Goal: Information Seeking & Learning: Learn about a topic

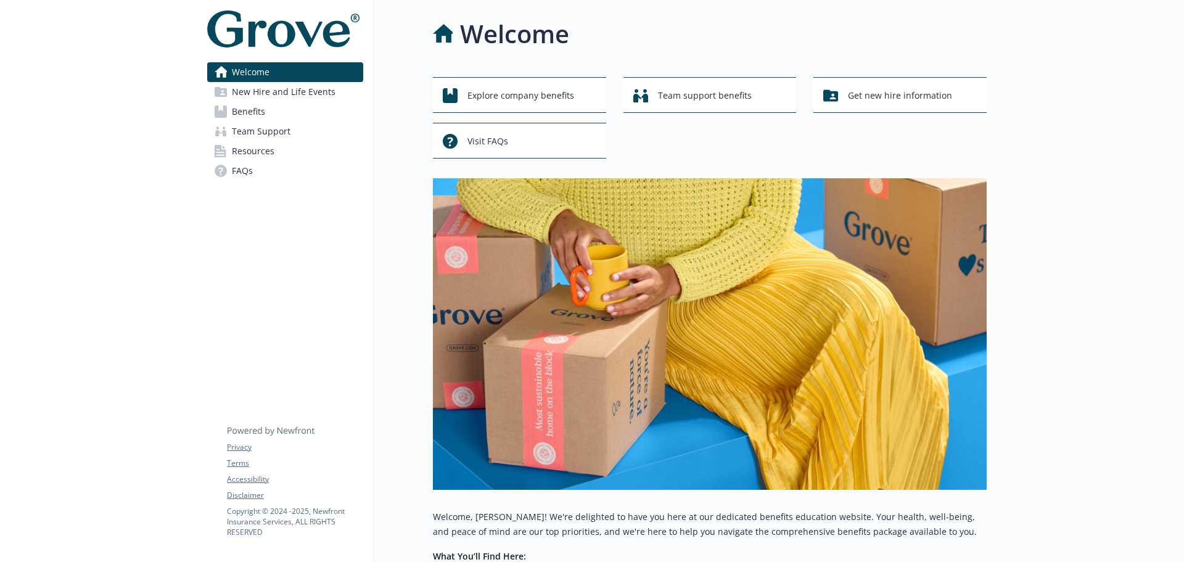
click at [245, 117] on span "Benefits" at bounding box center [248, 112] width 33 height 20
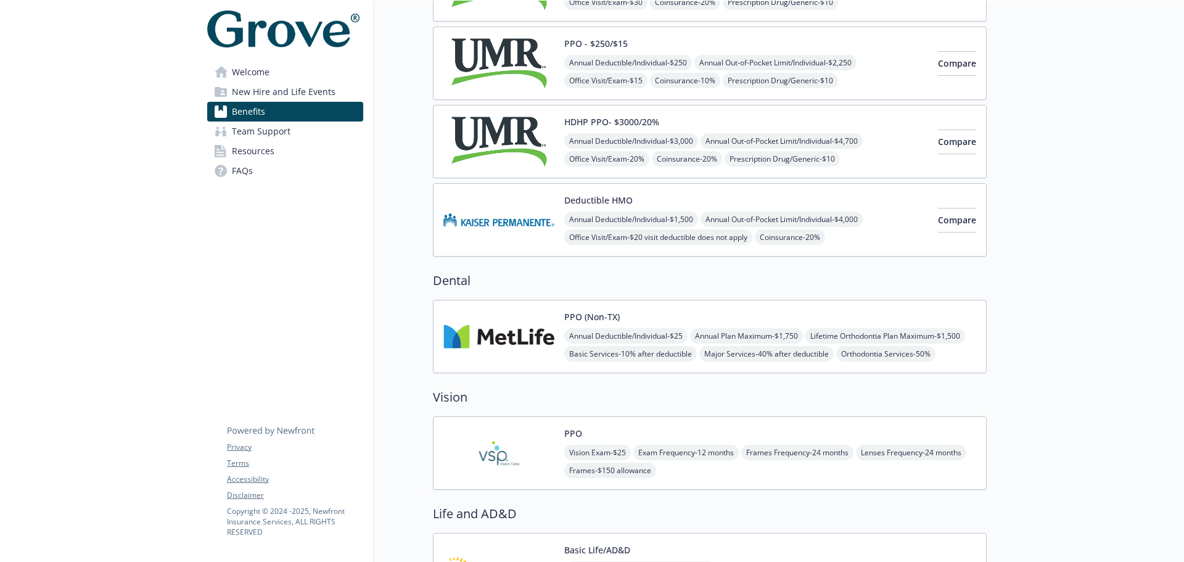
scroll to position [247, 0]
